Goal: Find specific page/section: Find specific page/section

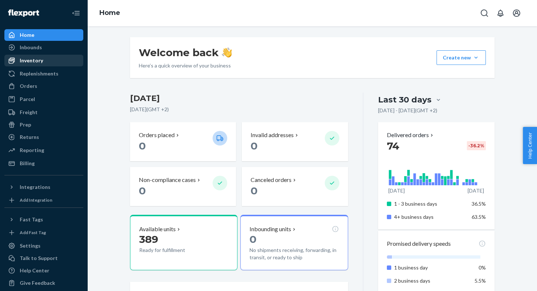
click at [30, 61] on div "Inventory" at bounding box center [31, 60] width 23 height 7
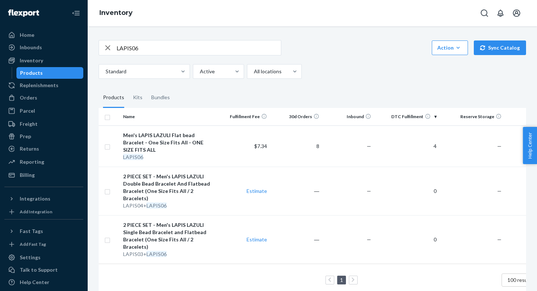
click at [143, 46] on input "LAPIS06" at bounding box center [199, 48] width 164 height 15
type input "R5"
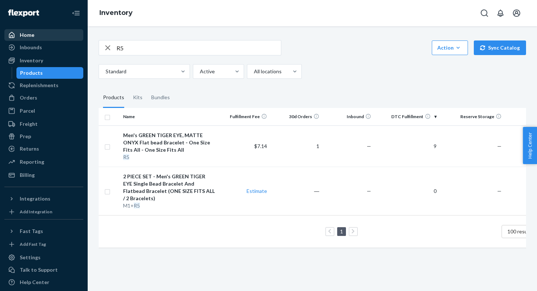
click at [43, 38] on div "Home" at bounding box center [43, 35] width 77 height 10
